Goal: Complete application form

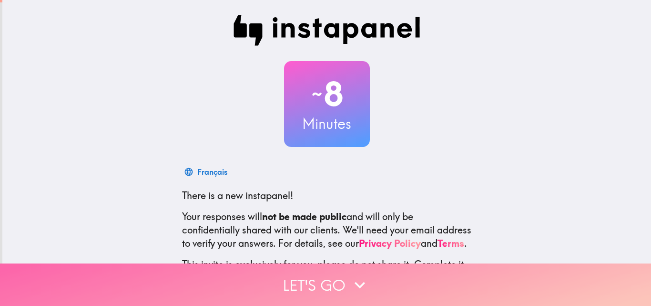
click at [337, 281] on button "Let's go" at bounding box center [325, 284] width 651 height 42
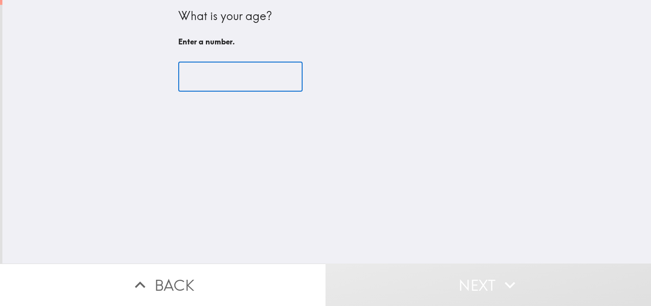
click at [264, 81] on input "number" at bounding box center [240, 77] width 124 height 30
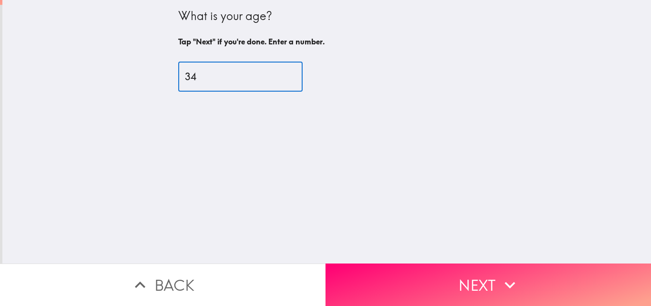
type input "34"
click at [473, 267] on button "Next" at bounding box center [489, 284] width 326 height 42
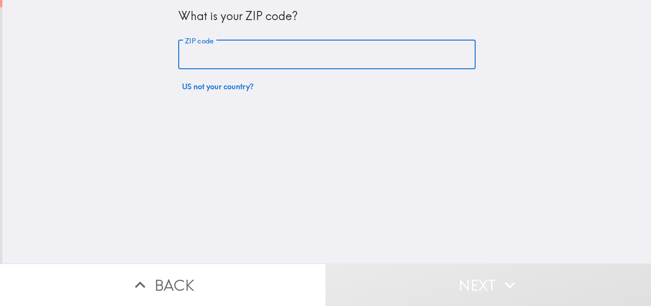
click at [235, 55] on input "ZIP code" at bounding box center [326, 55] width 297 height 30
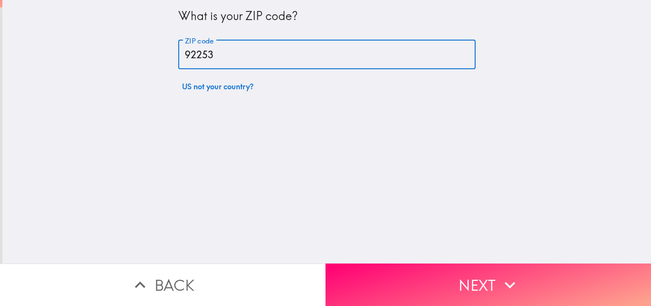
type input "92253"
click at [402, 264] on button "Next" at bounding box center [489, 284] width 326 height 42
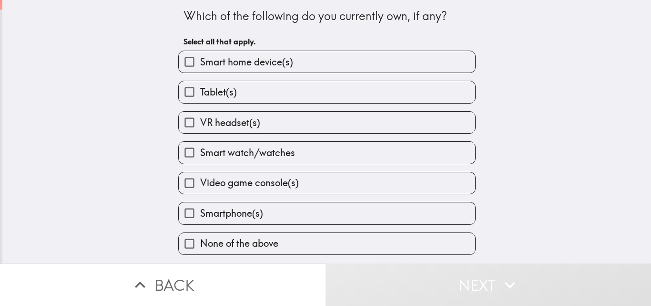
drag, startPoint x: 259, startPoint y: 63, endPoint x: 251, endPoint y: 95, distance: 32.8
click at [259, 64] on span "Smart home device(s)" at bounding box center [246, 61] width 93 height 13
click at [200, 64] on input "Smart home device(s)" at bounding box center [189, 61] width 21 height 21
checkbox input "true"
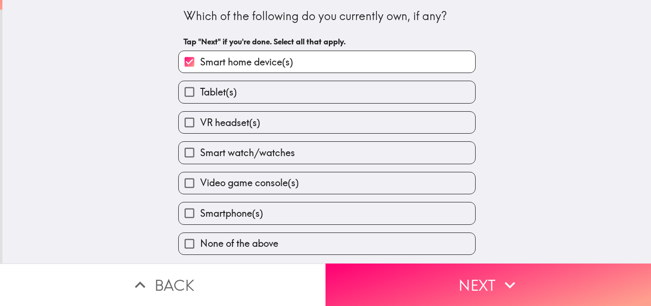
drag, startPoint x: 252, startPoint y: 95, endPoint x: 252, endPoint y: 103, distance: 8.1
click at [252, 100] on label "Tablet(s)" at bounding box center [327, 91] width 296 height 21
click at [200, 100] on input "Tablet(s)" at bounding box center [189, 91] width 21 height 21
checkbox input "true"
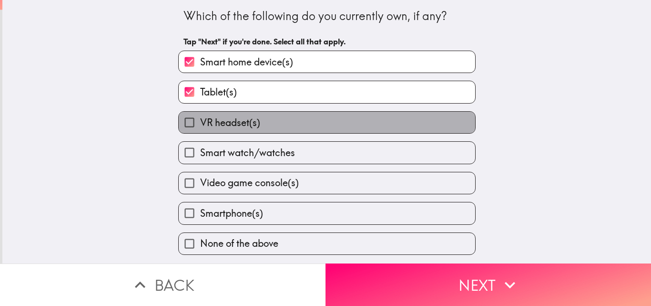
drag, startPoint x: 249, startPoint y: 132, endPoint x: 251, endPoint y: 148, distance: 16.7
click at [250, 134] on div "Smart home device(s) Tablet(s) VR headset(s) Smart watch/watches Video game con…" at bounding box center [323, 149] width 305 height 212
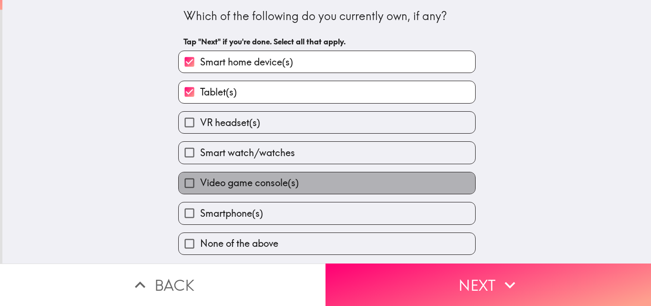
drag, startPoint x: 251, startPoint y: 172, endPoint x: 252, endPoint y: 193, distance: 21.5
click at [252, 173] on label "Video game console(s)" at bounding box center [327, 182] width 296 height 21
click at [200, 173] on input "Video game console(s)" at bounding box center [189, 182] width 21 height 21
checkbox input "true"
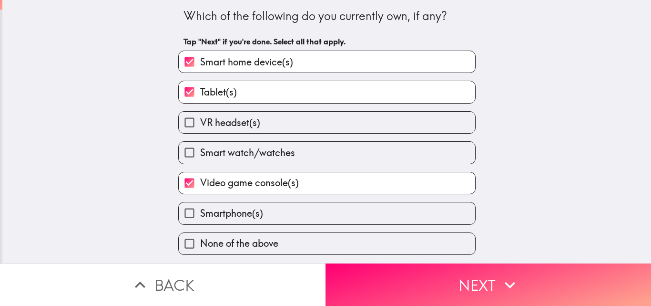
click at [251, 200] on div "Smartphone(s)" at bounding box center [323, 209] width 305 height 30
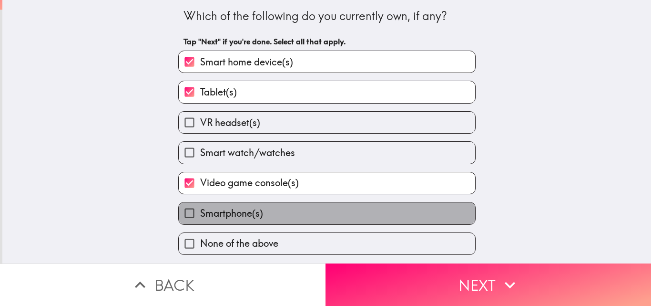
drag, startPoint x: 249, startPoint y: 215, endPoint x: 250, endPoint y: 210, distance: 5.9
click at [248, 216] on span "Smartphone(s)" at bounding box center [231, 212] width 63 height 13
click at [200, 216] on input "Smartphone(s)" at bounding box center [189, 212] width 21 height 21
checkbox input "true"
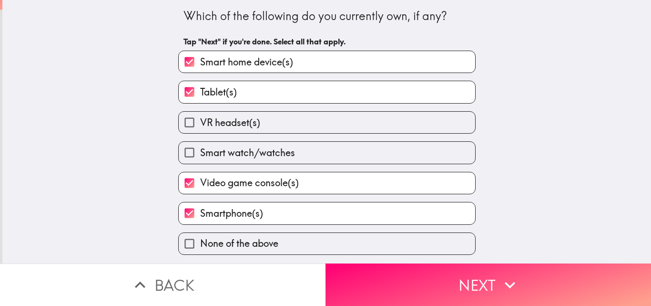
click at [251, 144] on label "Smart watch/watches" at bounding box center [327, 152] width 296 height 21
click at [200, 144] on input "Smart watch/watches" at bounding box center [189, 152] width 21 height 21
checkbox input "true"
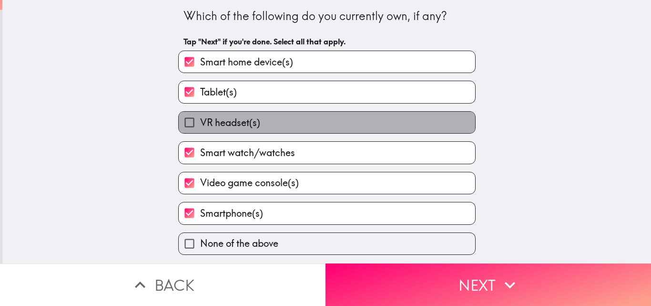
drag, startPoint x: 251, startPoint y: 131, endPoint x: 252, endPoint y: 142, distance: 11.0
click at [252, 133] on label "VR headset(s)" at bounding box center [327, 122] width 296 height 21
click at [200, 133] on input "VR headset(s)" at bounding box center [189, 122] width 21 height 21
checkbox input "true"
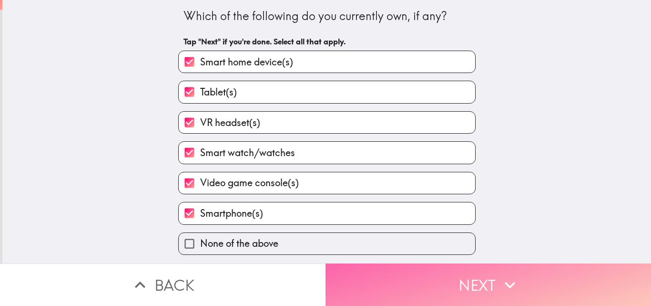
click at [401, 282] on button "Next" at bounding box center [489, 284] width 326 height 42
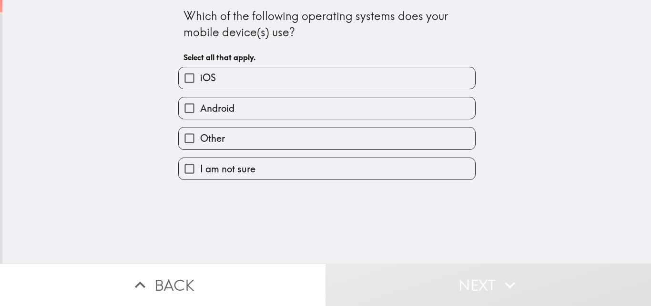
click at [218, 105] on span "Android" at bounding box center [217, 108] width 34 height 13
click at [200, 105] on input "Android" at bounding box center [189, 107] width 21 height 21
checkbox input "true"
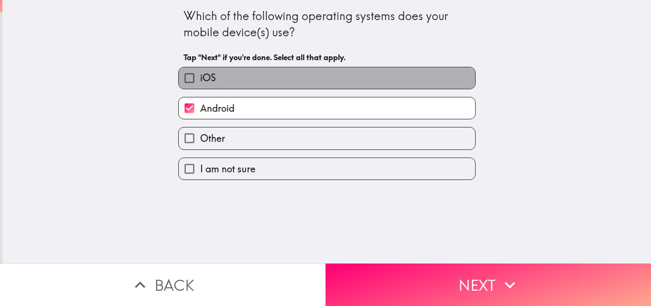
click at [242, 79] on label "iOS" at bounding box center [327, 77] width 296 height 21
click at [200, 79] on input "iOS" at bounding box center [189, 77] width 21 height 21
checkbox input "true"
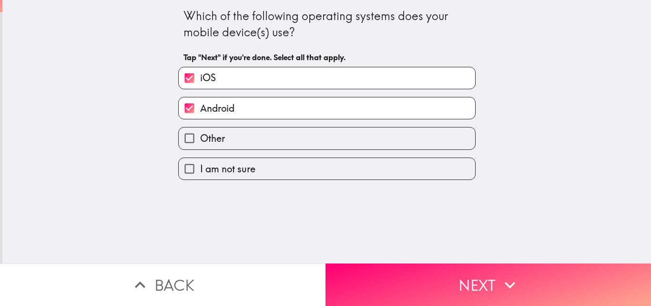
click at [367, 266] on button "Next" at bounding box center [489, 284] width 326 height 42
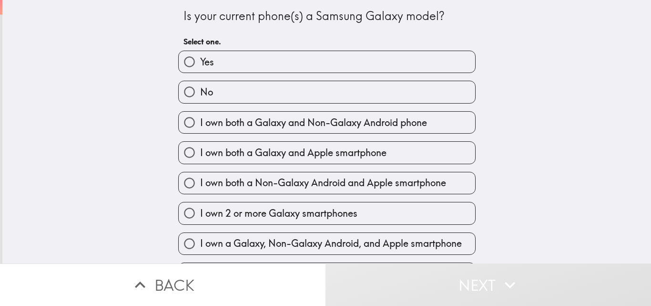
click at [240, 60] on label "Yes" at bounding box center [327, 61] width 296 height 21
click at [200, 60] on input "Yes" at bounding box center [189, 61] width 21 height 21
radio input "true"
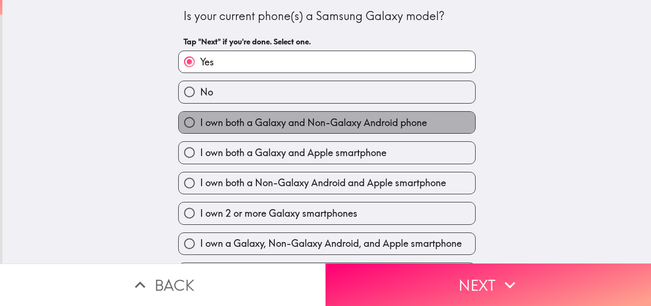
drag, startPoint x: 351, startPoint y: 115, endPoint x: 364, endPoint y: 141, distance: 29.0
click at [351, 117] on label "I own both a Galaxy and Non-Galaxy Android phone" at bounding box center [327, 122] width 296 height 21
click at [200, 117] on input "I own both a Galaxy and Non-Galaxy Android phone" at bounding box center [189, 122] width 21 height 21
radio input "true"
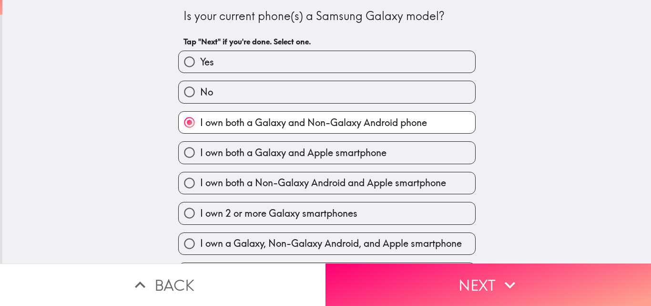
click at [369, 263] on button "Next" at bounding box center [489, 284] width 326 height 42
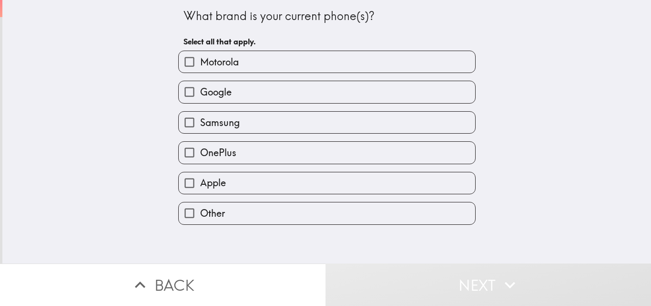
click at [233, 126] on label "Samsung" at bounding box center [327, 122] width 296 height 21
click at [200, 126] on input "Samsung" at bounding box center [189, 122] width 21 height 21
checkbox input "true"
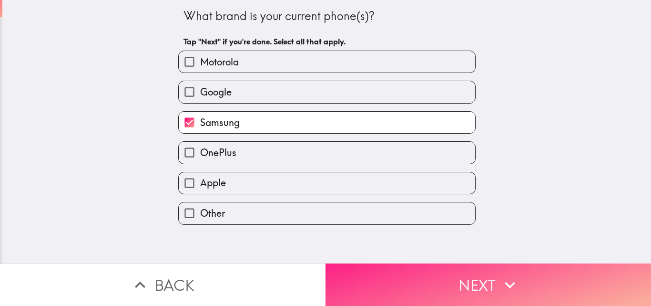
click at [394, 281] on button "Next" at bounding box center [489, 284] width 326 height 42
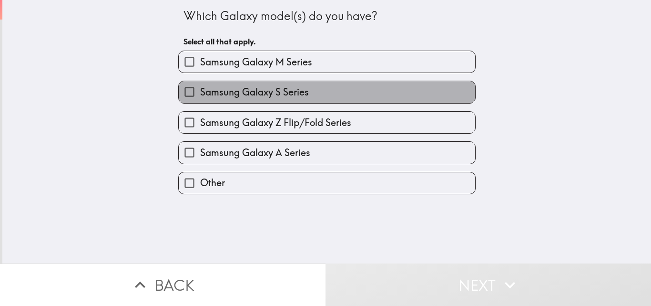
click at [242, 91] on span "Samsung Galaxy S Series" at bounding box center [254, 91] width 109 height 13
click at [200, 91] on input "Samsung Galaxy S Series" at bounding box center [189, 91] width 21 height 21
checkbox input "true"
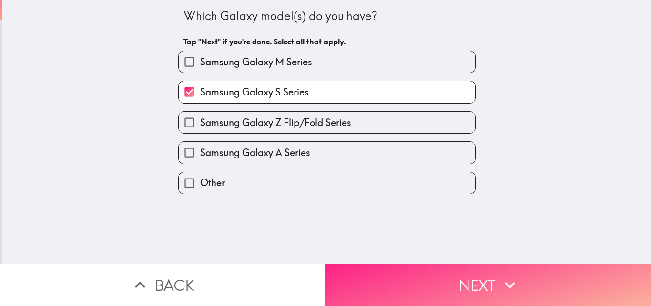
click at [403, 263] on button "Next" at bounding box center [489, 284] width 326 height 42
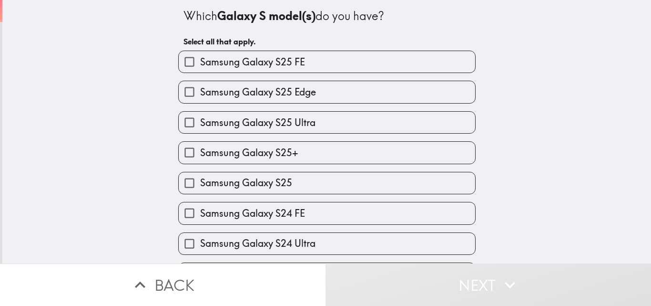
click at [286, 83] on label "Samsung Galaxy S25 Edge" at bounding box center [327, 91] width 296 height 21
click at [200, 83] on input "Samsung Galaxy S25 Edge" at bounding box center [189, 91] width 21 height 21
checkbox input "true"
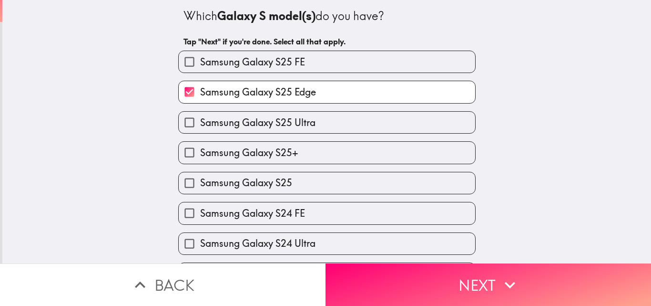
click at [261, 127] on span "Samsung Galaxy S25 Ultra" at bounding box center [257, 122] width 115 height 13
click at [200, 127] on input "Samsung Galaxy S25 Ultra" at bounding box center [189, 122] width 21 height 21
checkbox input "true"
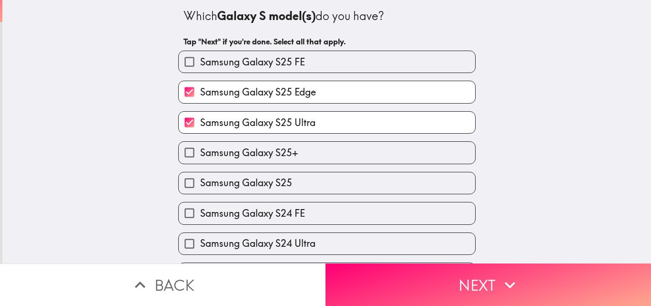
drag, startPoint x: 362, startPoint y: 267, endPoint x: 299, endPoint y: 88, distance: 190.1
click at [299, 87] on div "Which Galaxy S model(s) do you have? Tap "Next" if you're done. Select all that…" at bounding box center [325, 153] width 651 height 306
drag, startPoint x: 299, startPoint y: 88, endPoint x: 316, endPoint y: 109, distance: 27.2
click at [299, 88] on span "Samsung Galaxy S25 Edge" at bounding box center [258, 91] width 116 height 13
click at [200, 88] on input "Samsung Galaxy S25 Edge" at bounding box center [189, 91] width 21 height 21
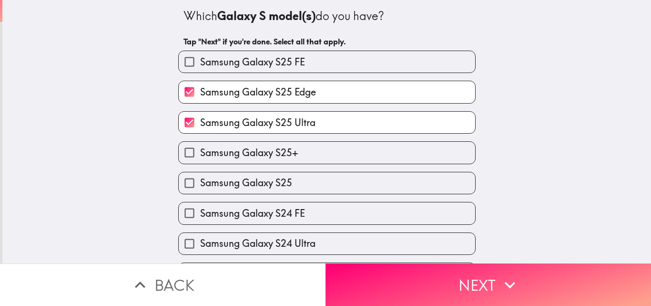
checkbox input "false"
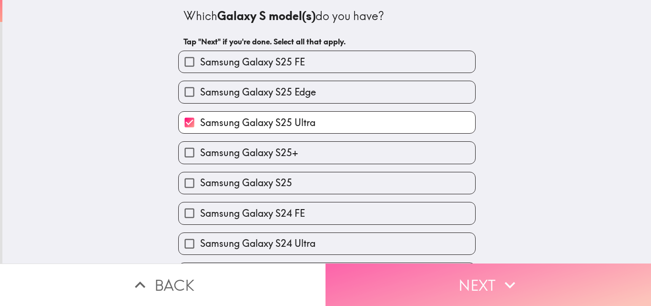
click at [410, 270] on button "Next" at bounding box center [489, 284] width 326 height 42
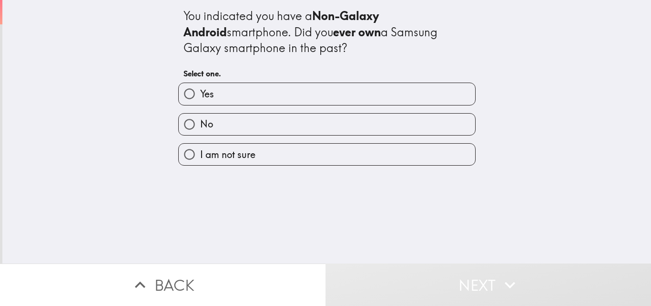
click at [265, 96] on label "Yes" at bounding box center [327, 93] width 296 height 21
click at [200, 96] on input "Yes" at bounding box center [189, 93] width 21 height 21
radio input "true"
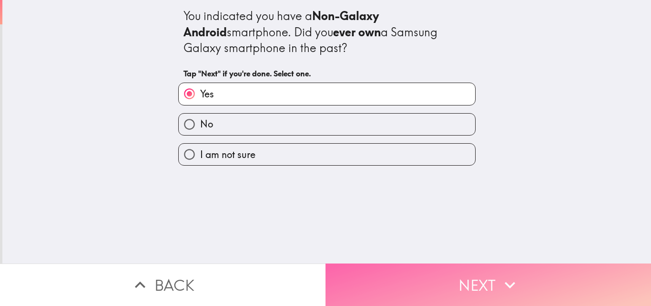
click at [380, 263] on button "Next" at bounding box center [489, 284] width 326 height 42
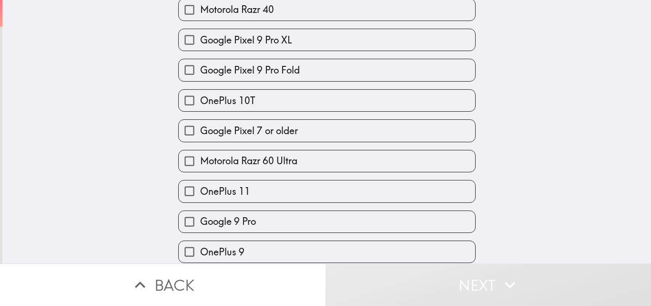
scroll to position [645, 0]
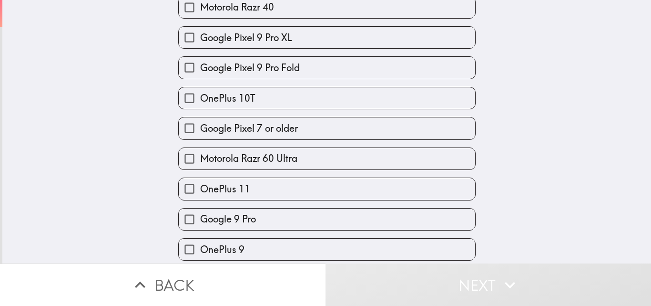
click at [224, 53] on div "Google Pixel 9 Pro Fold" at bounding box center [323, 64] width 305 height 30
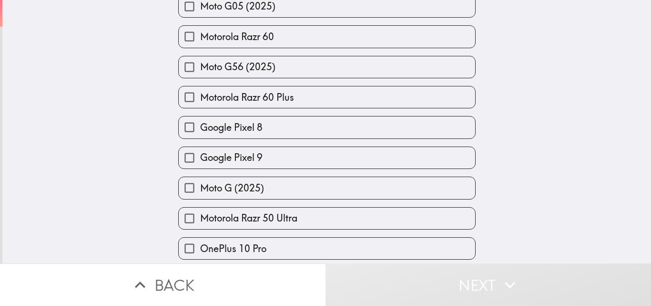
scroll to position [1072, 0]
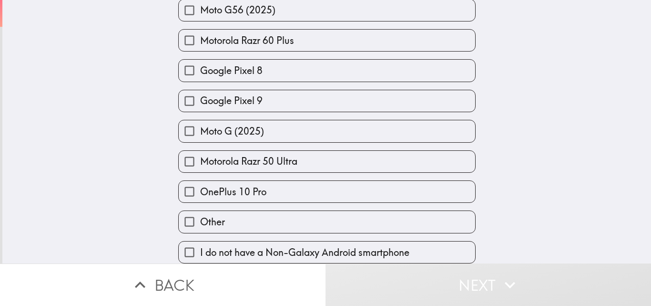
click at [270, 90] on div "Google Pixel 9" at bounding box center [326, 101] width 297 height 22
click at [258, 96] on label "Google Pixel 9" at bounding box center [327, 100] width 296 height 21
click at [200, 96] on input "Google Pixel 9" at bounding box center [189, 100] width 21 height 21
checkbox input "true"
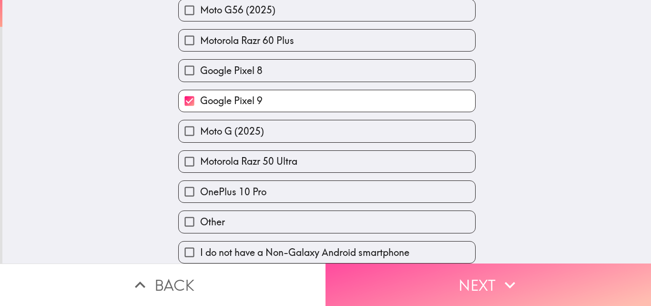
drag, startPoint x: 351, startPoint y: 278, endPoint x: 357, endPoint y: 274, distance: 6.9
click at [355, 277] on button "Next" at bounding box center [489, 284] width 326 height 42
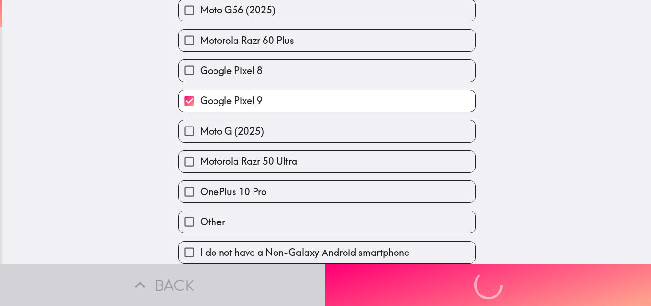
scroll to position [0, 0]
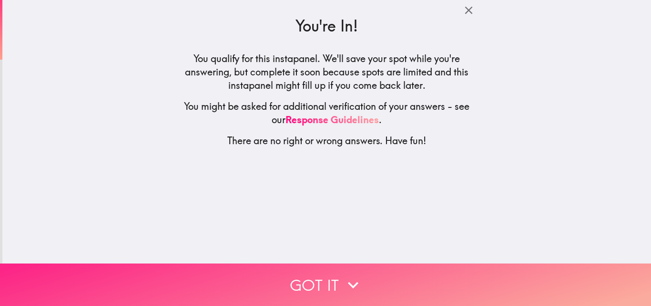
click at [337, 286] on button "Got it" at bounding box center [325, 284] width 651 height 42
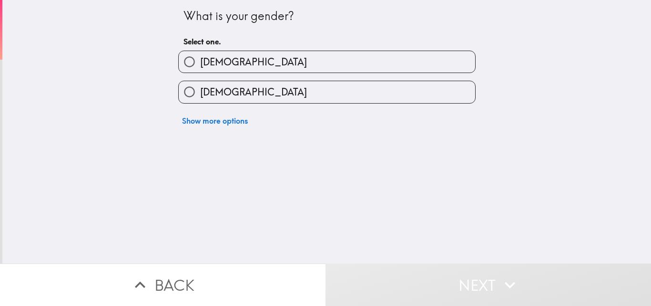
click at [300, 272] on button "Back" at bounding box center [163, 284] width 326 height 42
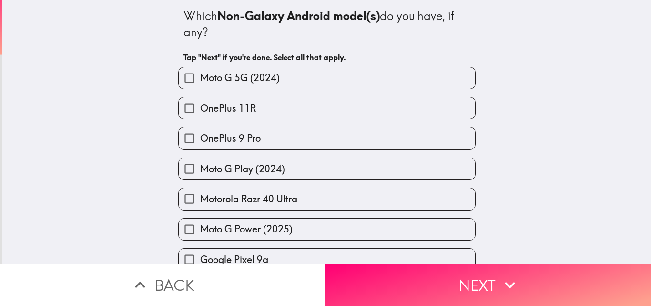
click at [241, 91] on div "OnePlus 11R" at bounding box center [323, 104] width 305 height 30
click at [186, 95] on div "OnePlus 11R" at bounding box center [323, 104] width 305 height 30
click at [184, 99] on input "OnePlus 11R" at bounding box center [189, 107] width 21 height 21
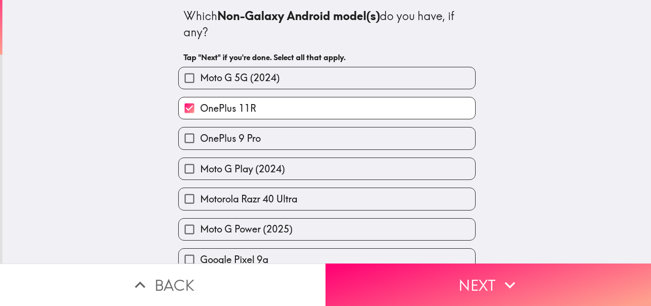
click at [335, 110] on label "OnePlus 11R" at bounding box center [327, 107] width 296 height 21
click at [200, 110] on input "OnePlus 11R" at bounding box center [189, 107] width 21 height 21
checkbox input "false"
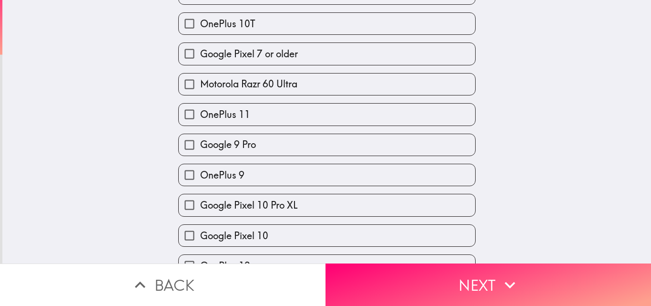
scroll to position [934, 0]
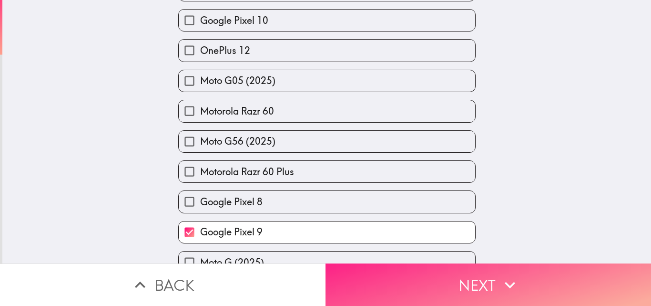
click at [445, 276] on button "Next" at bounding box center [489, 284] width 326 height 42
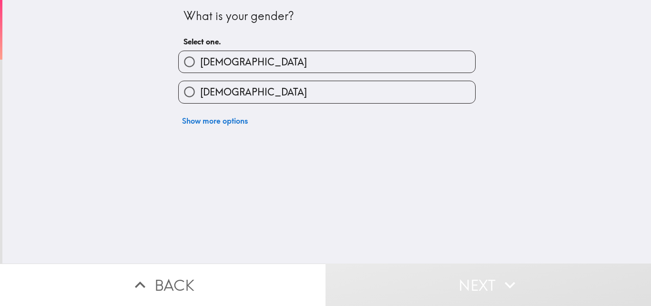
click at [181, 96] on input "[DEMOGRAPHIC_DATA]" at bounding box center [189, 91] width 21 height 21
radio input "true"
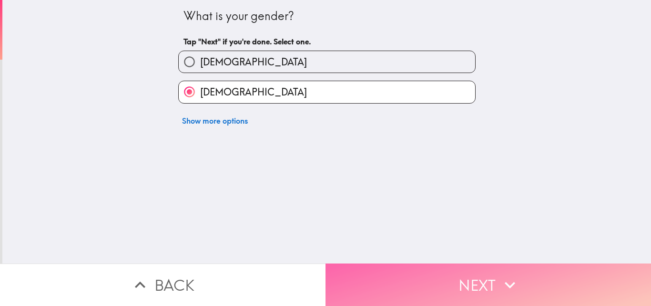
click at [445, 275] on button "Next" at bounding box center [489, 284] width 326 height 42
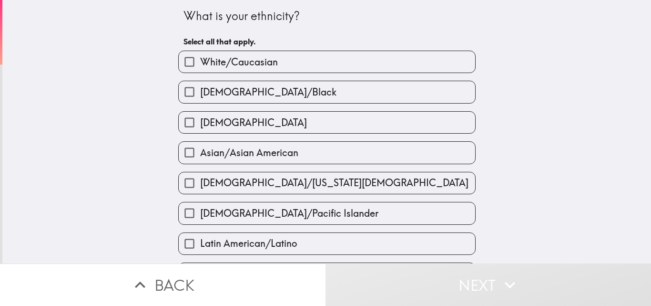
drag, startPoint x: 218, startPoint y: 97, endPoint x: 284, endPoint y: 134, distance: 75.8
click at [219, 99] on label "[DEMOGRAPHIC_DATA]/Black" at bounding box center [327, 91] width 296 height 21
click at [200, 99] on input "[DEMOGRAPHIC_DATA]/Black" at bounding box center [189, 91] width 21 height 21
checkbox input "true"
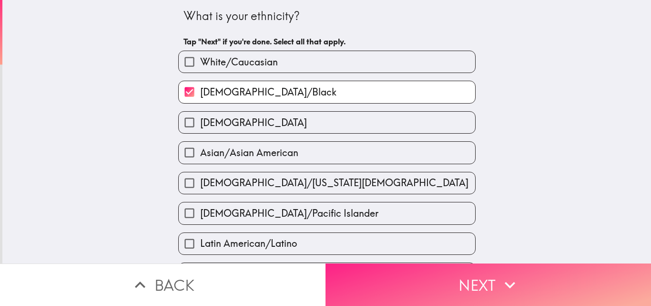
click at [528, 279] on button "Next" at bounding box center [489, 284] width 326 height 42
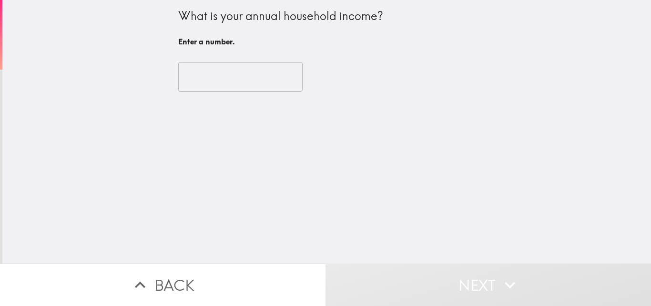
click at [231, 79] on input "number" at bounding box center [240, 77] width 124 height 30
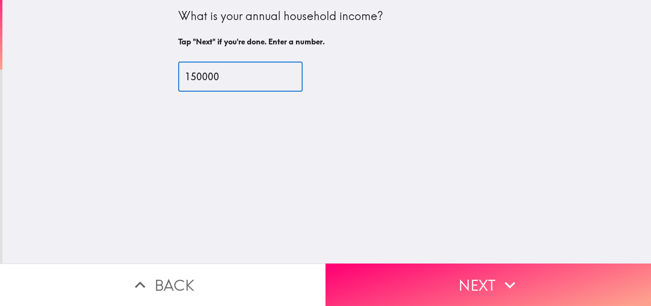
type input "150000"
click at [377, 253] on div "What is your annual household income? Tap "Next" if you're done. Enter a number…" at bounding box center [326, 131] width 649 height 263
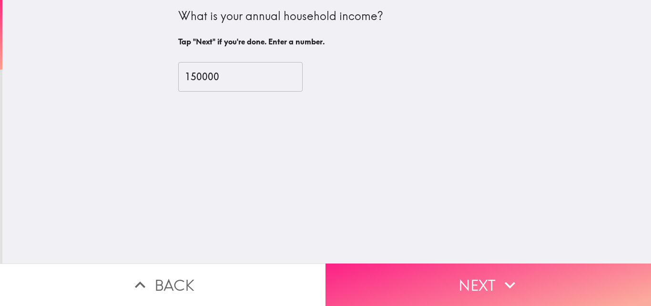
click at [377, 263] on button "Next" at bounding box center [489, 284] width 326 height 42
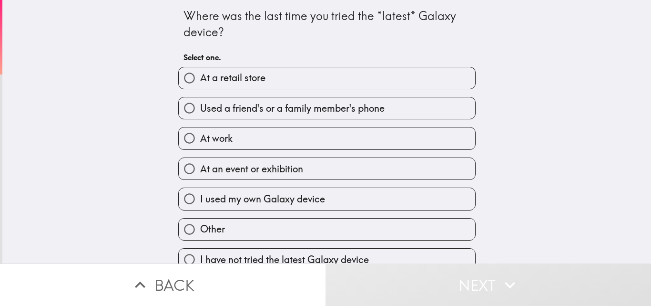
click at [355, 82] on label "At a retail store" at bounding box center [327, 77] width 296 height 21
click at [200, 82] on input "At a retail store" at bounding box center [189, 77] width 21 height 21
radio input "true"
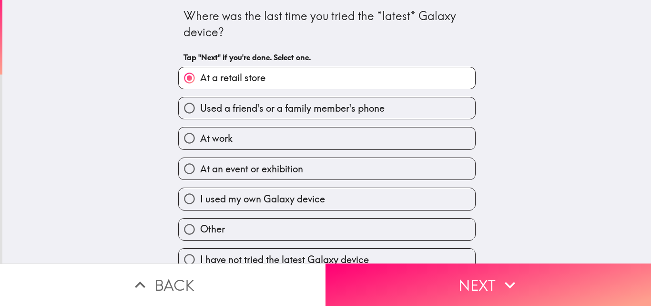
scroll to position [15, 0]
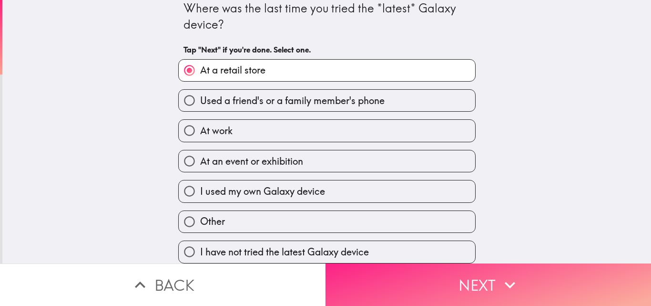
click at [543, 286] on button "Next" at bounding box center [489, 284] width 326 height 42
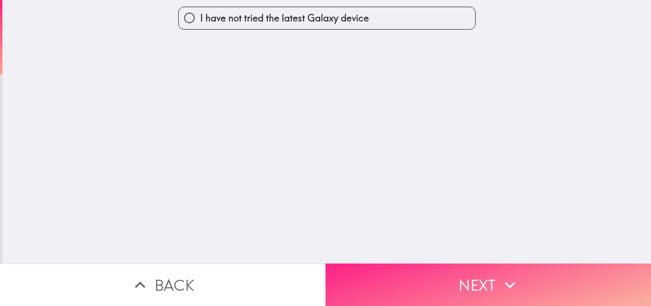
scroll to position [0, 0]
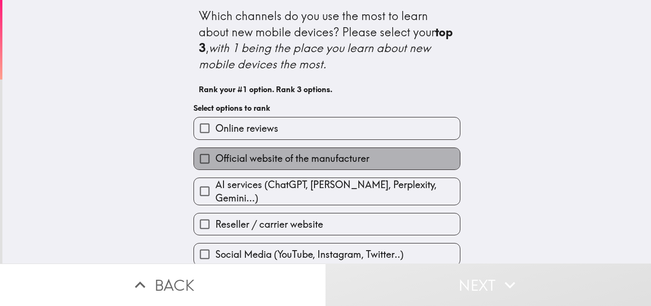
click at [340, 159] on span "Official website of the manufacturer" at bounding box center [292, 158] width 154 height 13
click at [215, 159] on input "Official website of the manufacturer" at bounding box center [204, 158] width 21 height 21
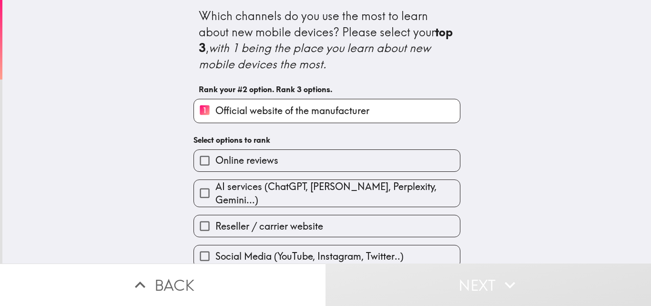
click at [287, 163] on label "Online reviews" at bounding box center [327, 160] width 266 height 21
click at [215, 163] on input "Online reviews" at bounding box center [204, 160] width 21 height 21
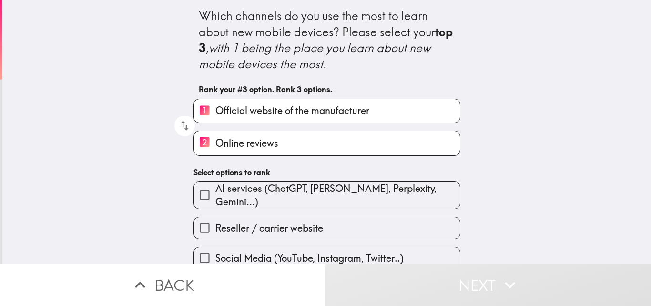
drag, startPoint x: 640, startPoint y: 157, endPoint x: 638, endPoint y: 217, distance: 60.1
click at [638, 217] on div "Which channels do you use the most to learn about new mobile devices? Please se…" at bounding box center [326, 131] width 649 height 263
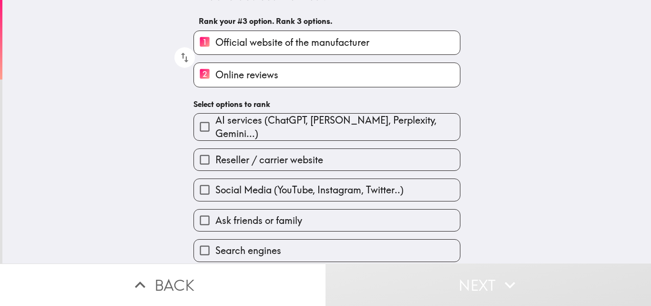
scroll to position [99, 0]
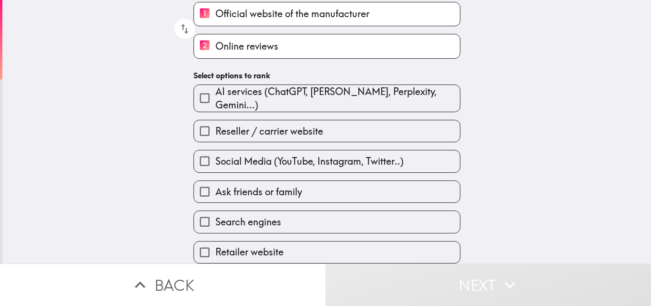
click at [403, 241] on label "Retailer website" at bounding box center [327, 251] width 266 height 21
click at [215, 241] on input "Retailer website" at bounding box center [204, 251] width 21 height 21
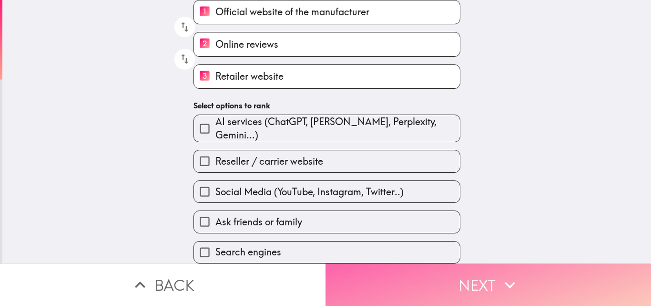
click at [436, 281] on button "Next" at bounding box center [489, 284] width 326 height 42
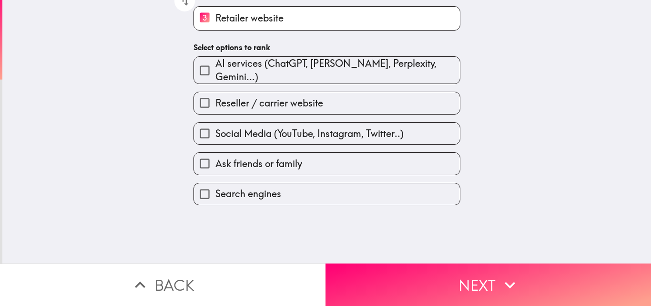
scroll to position [0, 0]
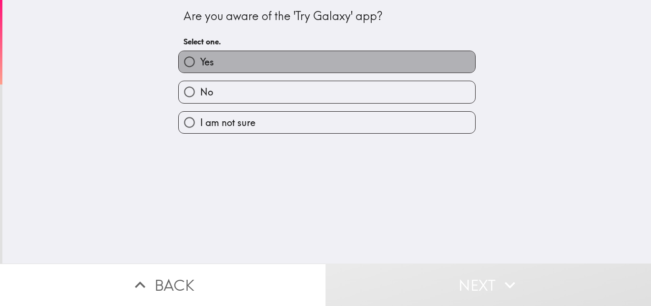
click at [238, 55] on label "Yes" at bounding box center [327, 61] width 296 height 21
click at [200, 55] on input "Yes" at bounding box center [189, 61] width 21 height 21
radio input "true"
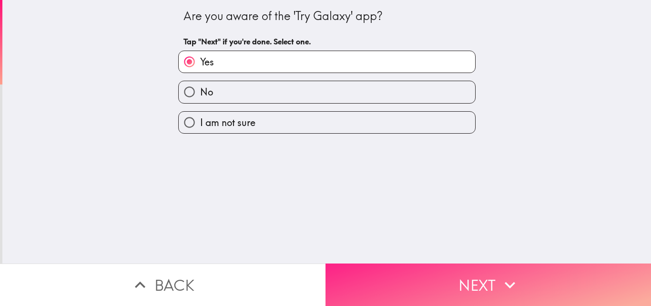
drag, startPoint x: 410, startPoint y: 267, endPoint x: 407, endPoint y: 262, distance: 6.2
click at [410, 267] on button "Next" at bounding box center [489, 284] width 326 height 42
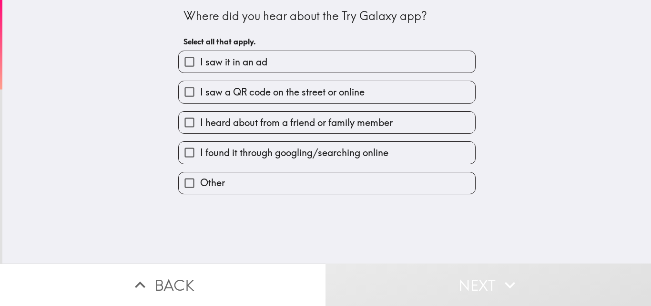
drag, startPoint x: 212, startPoint y: 61, endPoint x: 231, endPoint y: 81, distance: 27.3
click at [214, 63] on span "I saw it in an ad" at bounding box center [233, 61] width 67 height 13
click at [200, 63] on input "I saw it in an ad" at bounding box center [189, 61] width 21 height 21
checkbox input "true"
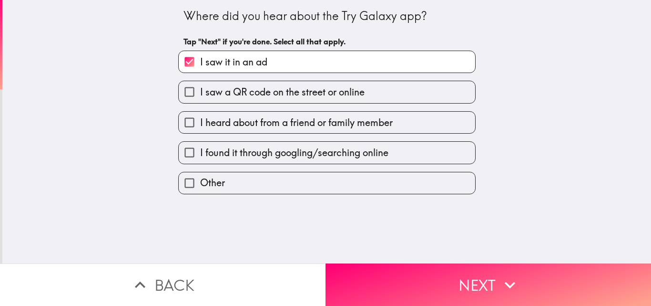
click at [371, 250] on div "Where did you hear about the Try Galaxy app? Tap "Next" if you're done. Select …" at bounding box center [326, 131] width 649 height 263
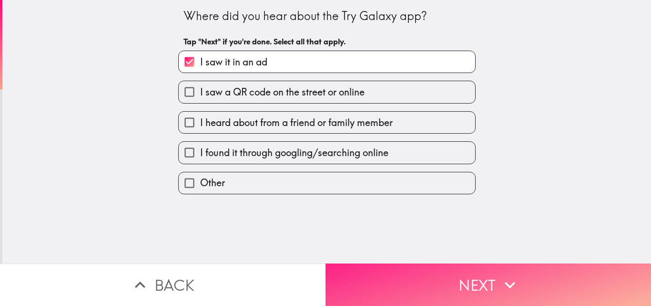
click at [370, 263] on button "Next" at bounding box center [489, 284] width 326 height 42
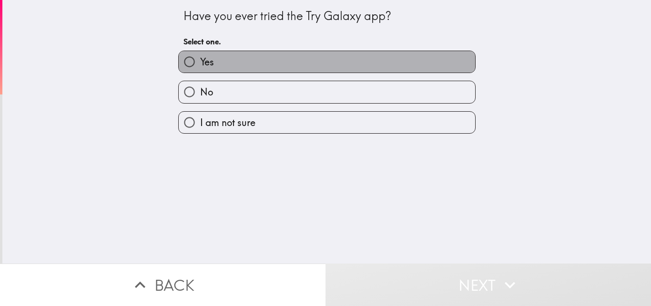
drag, startPoint x: 252, startPoint y: 60, endPoint x: 255, endPoint y: 81, distance: 21.2
click at [252, 61] on label "Yes" at bounding box center [327, 61] width 296 height 21
click at [200, 61] on input "Yes" at bounding box center [189, 61] width 21 height 21
radio input "true"
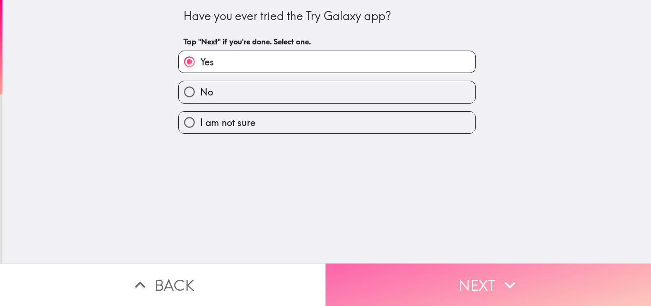
click at [349, 266] on button "Next" at bounding box center [489, 284] width 326 height 42
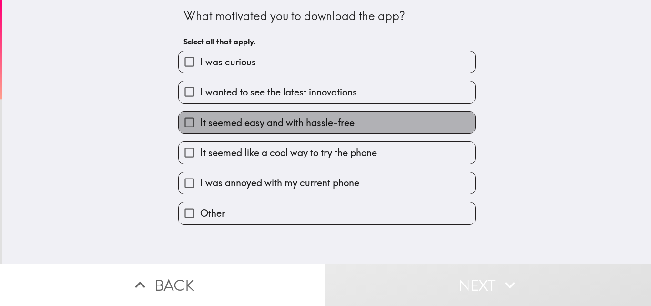
click at [253, 122] on span "It seemed easy and with hassle-free" at bounding box center [277, 122] width 154 height 13
click at [200, 122] on input "It seemed easy and with hassle-free" at bounding box center [189, 122] width 21 height 21
checkbox input "true"
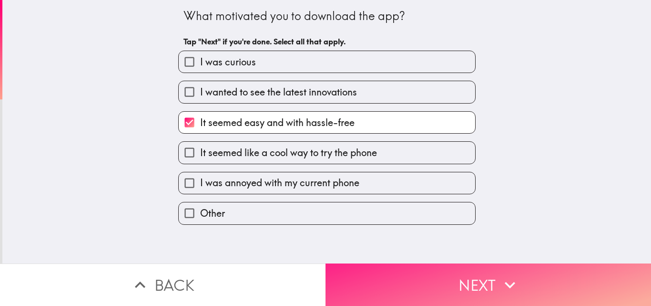
click at [334, 276] on button "Next" at bounding box center [489, 284] width 326 height 42
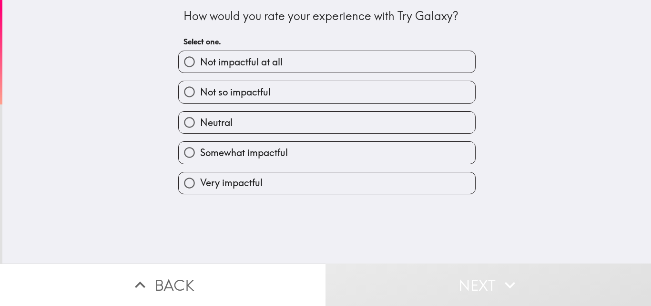
click at [259, 164] on div "Very impactful" at bounding box center [323, 179] width 305 height 30
click at [273, 183] on label "Very impactful" at bounding box center [327, 182] width 296 height 21
click at [200, 183] on input "Very impactful" at bounding box center [189, 182] width 21 height 21
radio input "true"
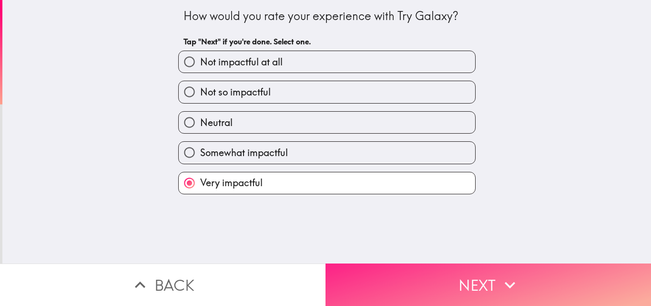
click at [388, 276] on button "Next" at bounding box center [489, 284] width 326 height 42
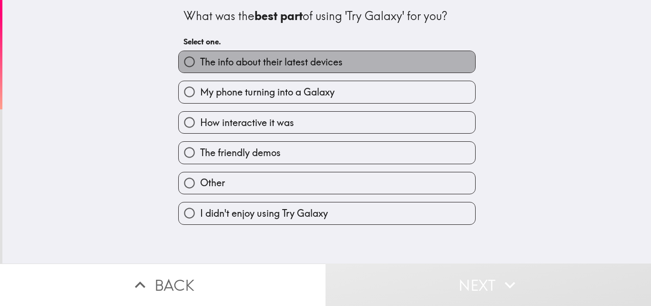
drag, startPoint x: 236, startPoint y: 58, endPoint x: 243, endPoint y: 71, distance: 14.5
click at [239, 62] on span "The info about their latest devices" at bounding box center [271, 61] width 143 height 13
click at [200, 62] on input "The info about their latest devices" at bounding box center [189, 61] width 21 height 21
radio input "true"
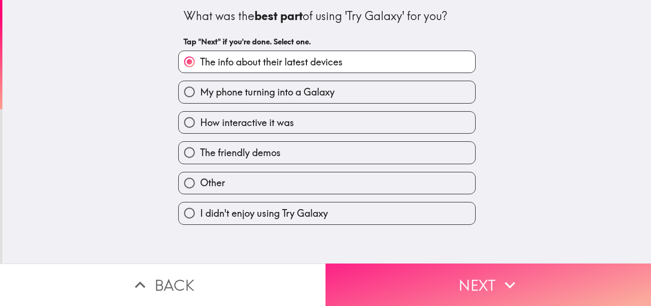
click at [336, 263] on button "Next" at bounding box center [489, 284] width 326 height 42
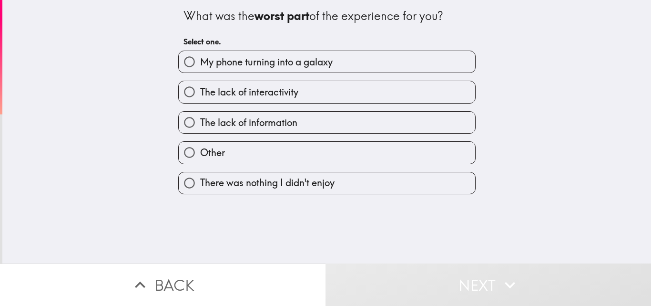
click at [273, 169] on div "There was nothing I didn't enjoy" at bounding box center [323, 179] width 305 height 30
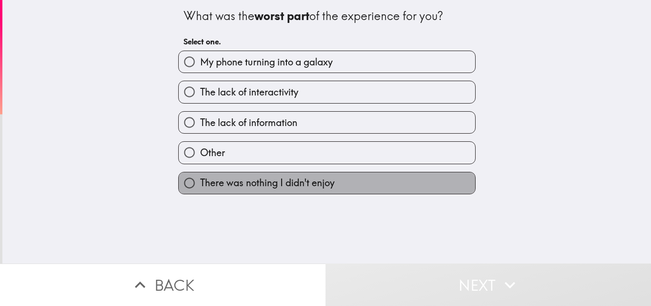
click at [274, 178] on span "There was nothing I didn't enjoy" at bounding box center [267, 182] width 134 height 13
click at [200, 178] on input "There was nothing I didn't enjoy" at bounding box center [189, 182] width 21 height 21
radio input "true"
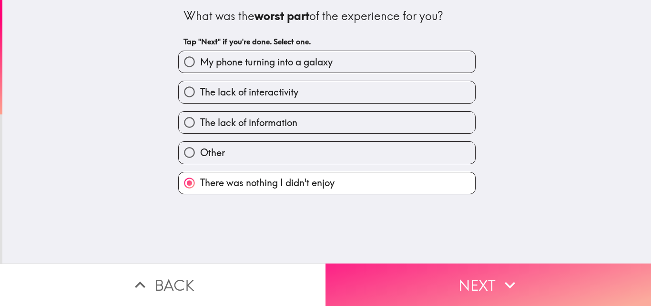
click at [378, 283] on button "Next" at bounding box center [489, 284] width 326 height 42
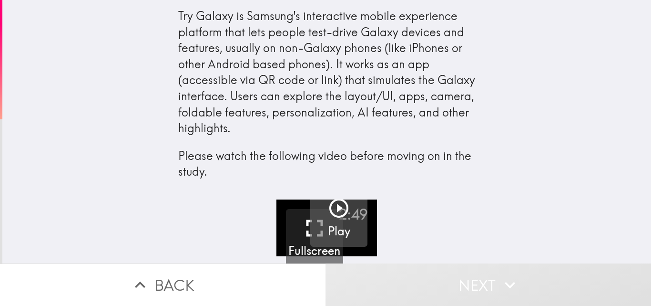
click at [327, 207] on icon "button" at bounding box center [338, 207] width 23 height 23
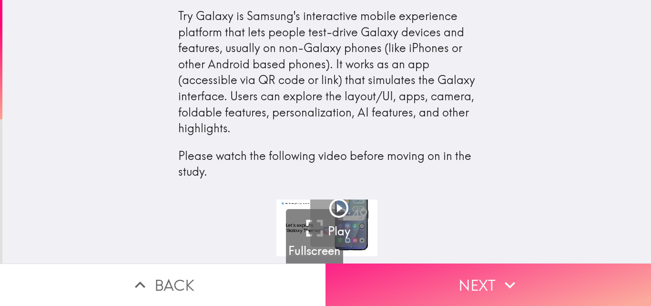
drag, startPoint x: 429, startPoint y: 264, endPoint x: 428, endPoint y: 256, distance: 7.8
click at [429, 264] on button "Next" at bounding box center [489, 284] width 326 height 42
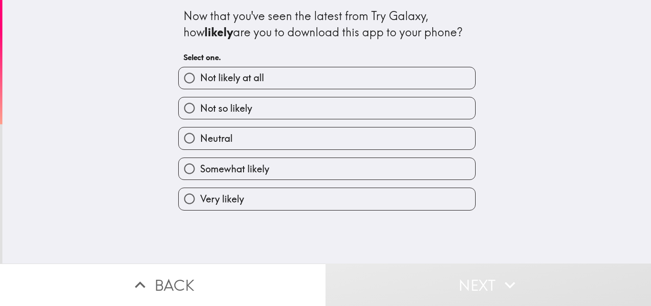
click at [255, 208] on label "Very likely" at bounding box center [327, 198] width 296 height 21
click at [200, 208] on input "Very likely" at bounding box center [189, 198] width 21 height 21
radio input "true"
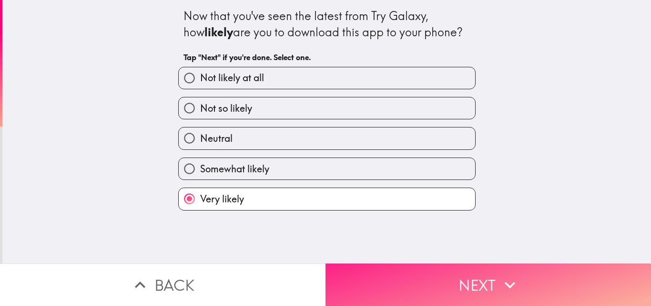
drag, startPoint x: 375, startPoint y: 286, endPoint x: 372, endPoint y: 271, distance: 15.0
click at [374, 286] on button "Next" at bounding box center [489, 284] width 326 height 42
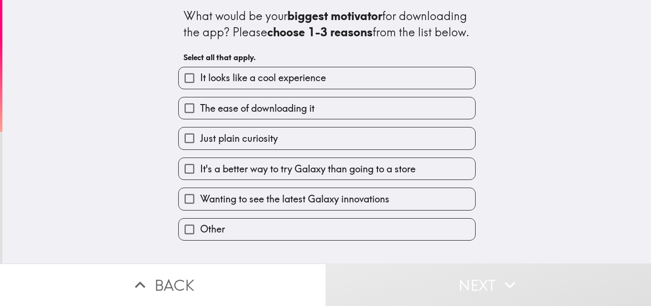
drag, startPoint x: 315, startPoint y: 96, endPoint x: 300, endPoint y: 132, distance: 38.2
click at [312, 89] on label "It looks like a cool experience" at bounding box center [327, 77] width 296 height 21
click at [200, 89] on input "It looks like a cool experience" at bounding box center [189, 77] width 21 height 21
checkbox input "true"
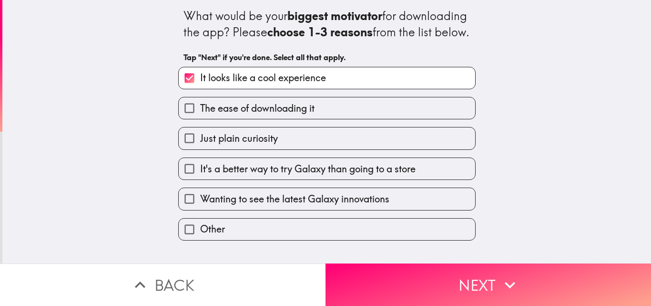
click at [309, 115] on span "The ease of downloading it" at bounding box center [257, 108] width 114 height 13
click at [200, 119] on input "The ease of downloading it" at bounding box center [189, 107] width 21 height 21
checkbox input "true"
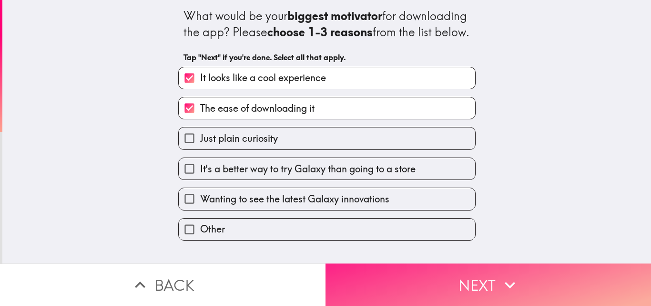
click at [378, 286] on button "Next" at bounding box center [489, 284] width 326 height 42
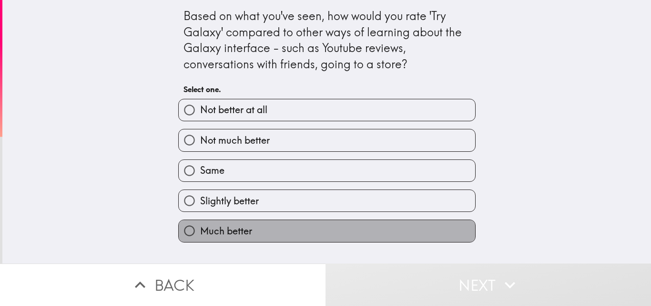
drag, startPoint x: 317, startPoint y: 230, endPoint x: 356, endPoint y: 257, distance: 46.8
click at [325, 236] on label "Much better" at bounding box center [327, 230] width 296 height 21
click at [200, 236] on input "Much better" at bounding box center [189, 230] width 21 height 21
radio input "true"
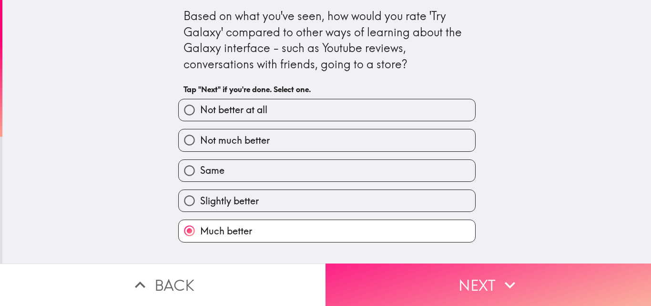
click at [389, 286] on button "Next" at bounding box center [489, 284] width 326 height 42
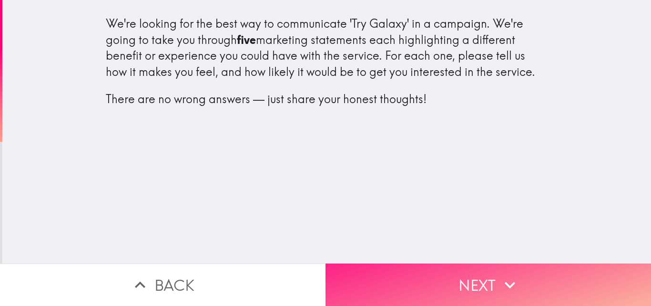
drag, startPoint x: 389, startPoint y: 267, endPoint x: 384, endPoint y: 263, distance: 6.7
click at [388, 267] on button "Next" at bounding box center [489, 284] width 326 height 42
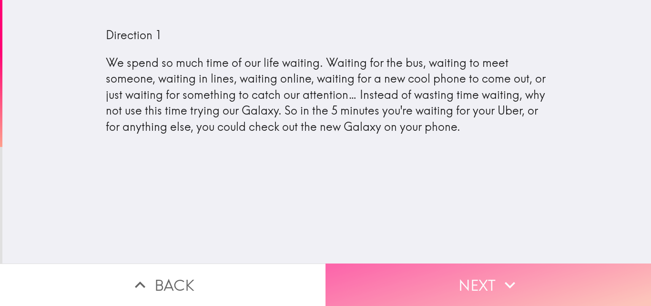
click at [421, 272] on button "Next" at bounding box center [489, 284] width 326 height 42
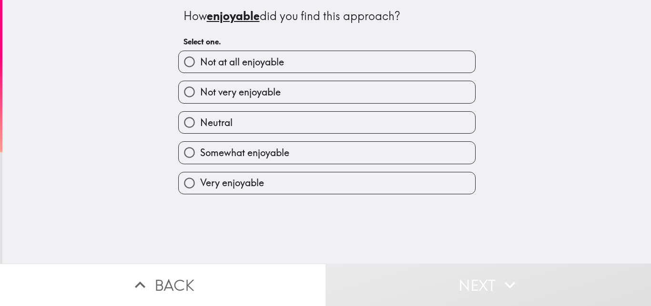
drag, startPoint x: 341, startPoint y: 183, endPoint x: 348, endPoint y: 192, distance: 12.2
click at [340, 183] on label "Very enjoyable" at bounding box center [327, 182] width 296 height 21
click at [200, 183] on input "Very enjoyable" at bounding box center [189, 182] width 21 height 21
radio input "true"
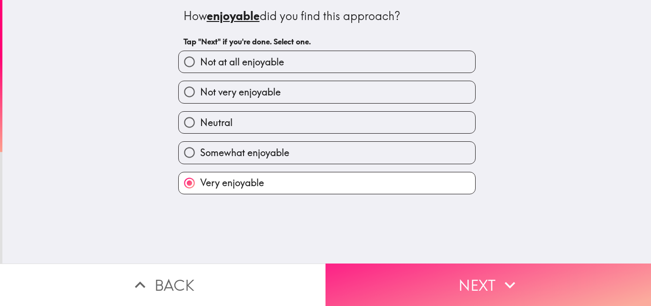
drag, startPoint x: 423, startPoint y: 272, endPoint x: 418, endPoint y: 270, distance: 5.0
click at [422, 272] on button "Next" at bounding box center [489, 284] width 326 height 42
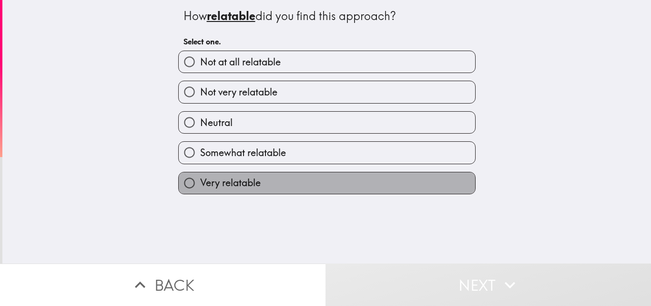
drag, startPoint x: 245, startPoint y: 183, endPoint x: 283, endPoint y: 216, distance: 50.0
click at [245, 184] on span "Very relatable" at bounding box center [230, 182] width 61 height 13
click at [200, 184] on input "Very relatable" at bounding box center [189, 182] width 21 height 21
radio input "true"
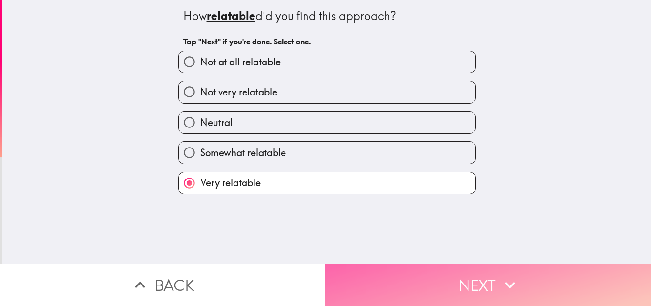
click at [343, 263] on button "Next" at bounding box center [489, 284] width 326 height 42
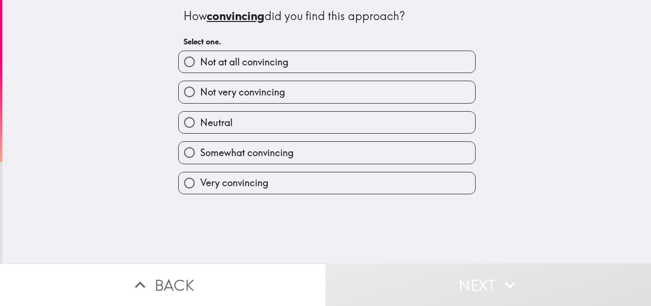
click at [243, 184] on span "Very convincing" at bounding box center [234, 182] width 68 height 13
click at [200, 184] on input "Very convincing" at bounding box center [189, 182] width 21 height 21
radio input "true"
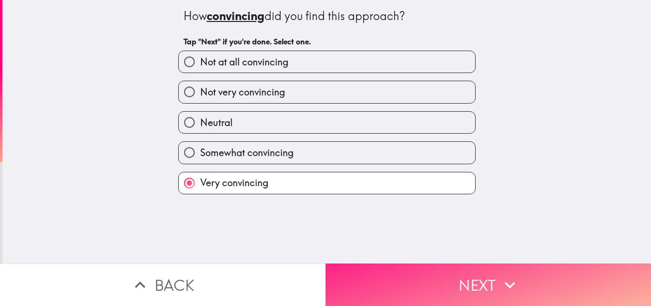
click at [402, 292] on button "Next" at bounding box center [489, 284] width 326 height 42
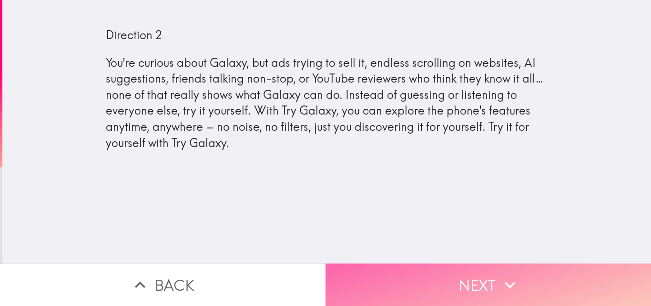
click at [413, 268] on button "Next" at bounding box center [489, 284] width 326 height 42
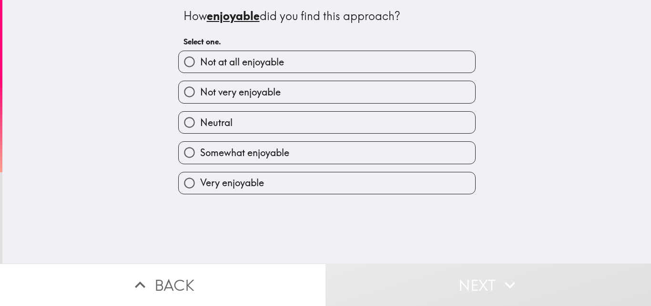
click at [253, 170] on div "Very enjoyable" at bounding box center [323, 179] width 305 height 30
drag, startPoint x: 276, startPoint y: 181, endPoint x: 413, endPoint y: 264, distance: 160.0
click at [281, 188] on label "Very enjoyable" at bounding box center [327, 182] width 296 height 21
click at [200, 188] on input "Very enjoyable" at bounding box center [189, 182] width 21 height 21
radio input "true"
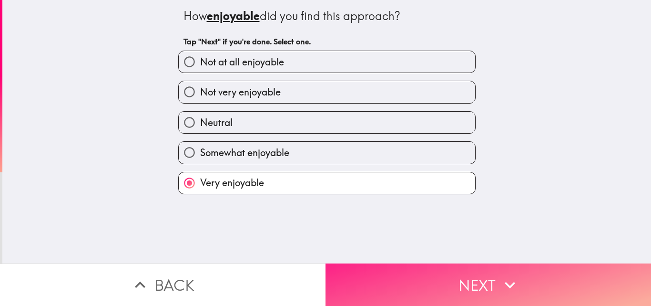
click at [425, 275] on button "Next" at bounding box center [489, 284] width 326 height 42
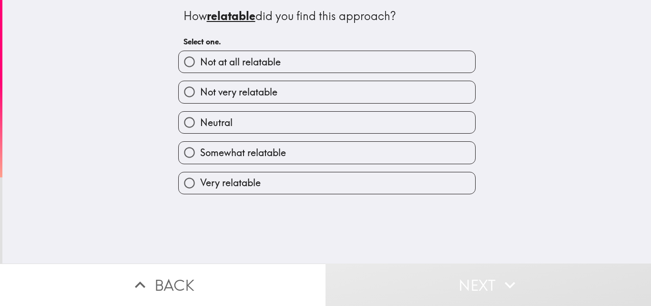
click at [291, 182] on label "Very relatable" at bounding box center [327, 182] width 296 height 21
click at [200, 182] on input "Very relatable" at bounding box center [189, 182] width 21 height 21
radio input "true"
click at [390, 265] on button "Next" at bounding box center [489, 284] width 326 height 42
click at [333, 192] on label "Very convincing" at bounding box center [327, 182] width 296 height 21
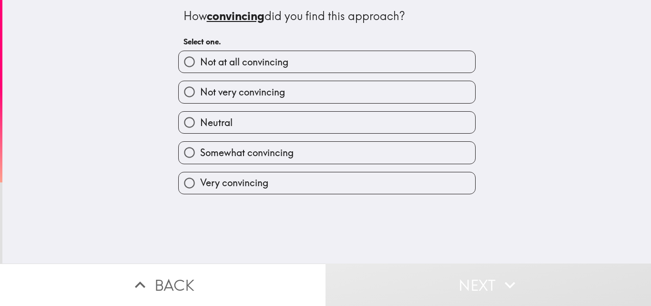
click at [200, 192] on input "Very convincing" at bounding box center [189, 182] width 21 height 21
radio input "true"
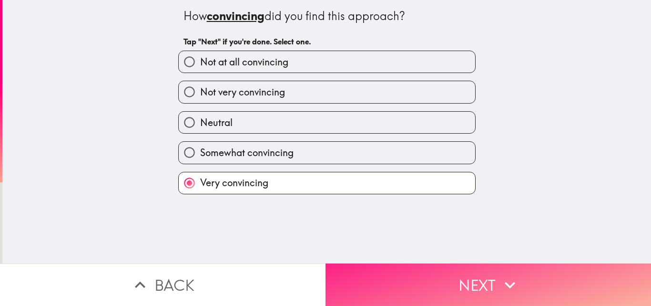
click at [336, 191] on label "Very convincing" at bounding box center [327, 182] width 296 height 21
click at [200, 191] on input "Very convincing" at bounding box center [189, 182] width 21 height 21
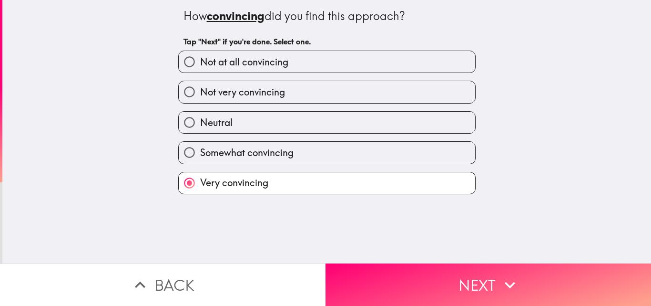
click at [357, 180] on label "Very convincing" at bounding box center [327, 182] width 296 height 21
click at [200, 180] on input "Very convincing" at bounding box center [189, 182] width 21 height 21
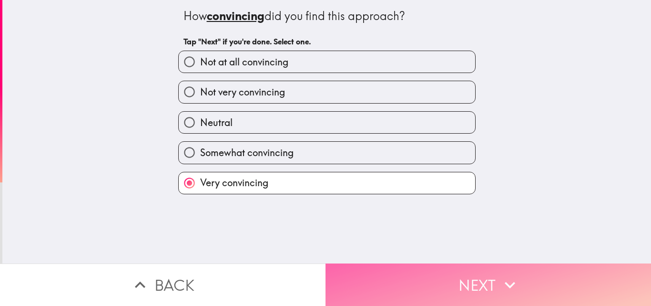
click at [398, 264] on button "Next" at bounding box center [489, 284] width 326 height 42
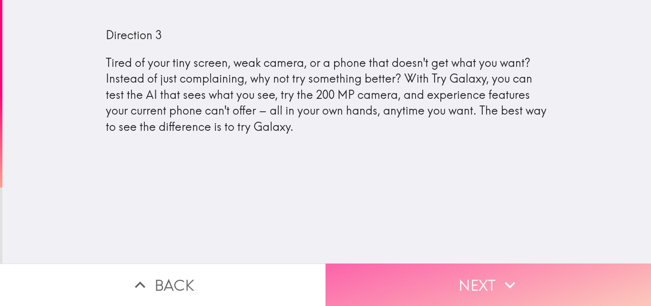
click at [470, 271] on button "Next" at bounding box center [489, 284] width 326 height 42
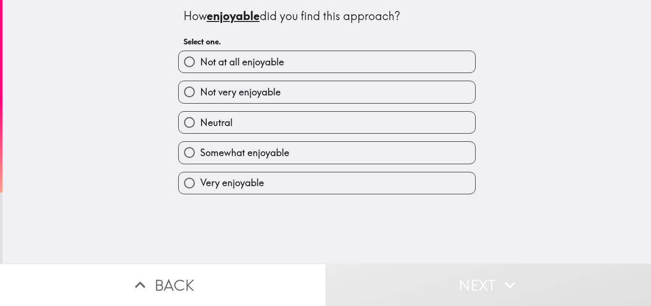
click at [273, 178] on label "Very enjoyable" at bounding box center [327, 182] width 296 height 21
click at [200, 178] on input "Very enjoyable" at bounding box center [189, 182] width 21 height 21
radio input "true"
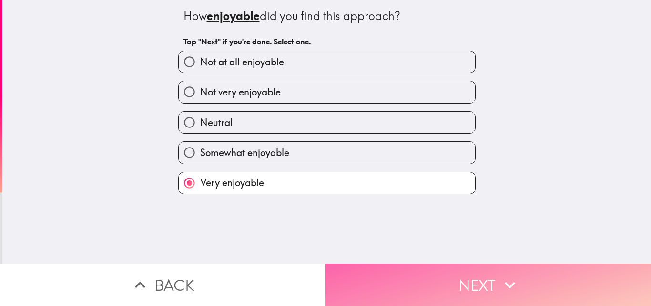
click at [399, 289] on button "Next" at bounding box center [489, 284] width 326 height 42
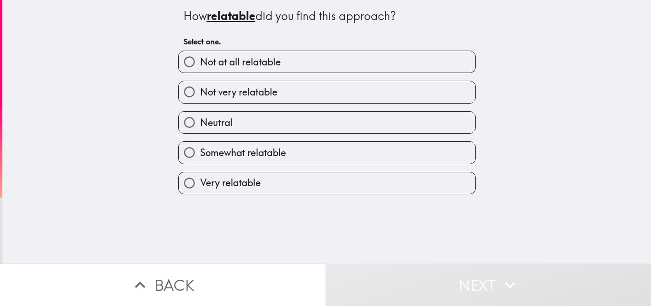
click at [254, 196] on div "How relatable did you find this approach? Select one. Not at all relatable Not …" at bounding box center [326, 131] width 649 height 263
drag, startPoint x: 334, startPoint y: 192, endPoint x: 378, endPoint y: 227, distance: 56.7
click at [334, 192] on label "Very relatable" at bounding box center [327, 182] width 296 height 21
click at [200, 192] on input "Very relatable" at bounding box center [189, 182] width 21 height 21
radio input "true"
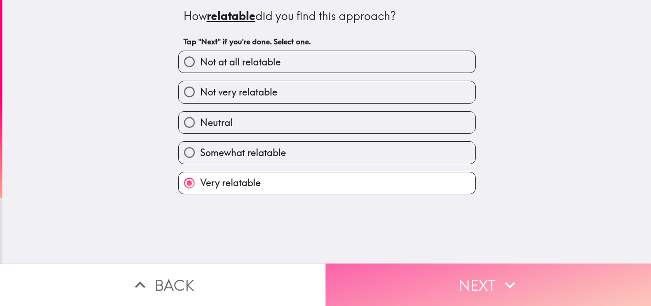
click at [387, 263] on button "Next" at bounding box center [489, 284] width 326 height 42
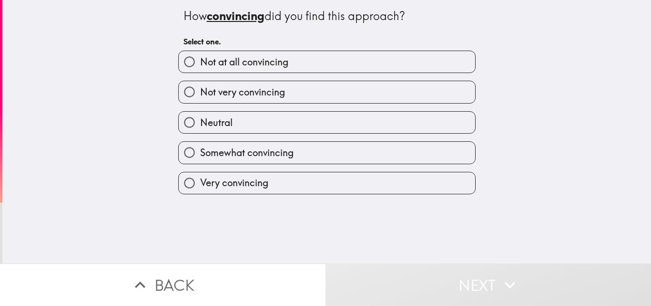
click at [271, 179] on label "Very convincing" at bounding box center [327, 182] width 296 height 21
click at [200, 179] on input "Very convincing" at bounding box center [189, 182] width 21 height 21
radio input "true"
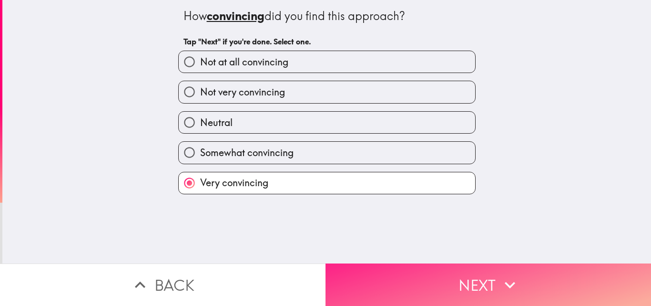
click at [403, 284] on button "Next" at bounding box center [489, 284] width 326 height 42
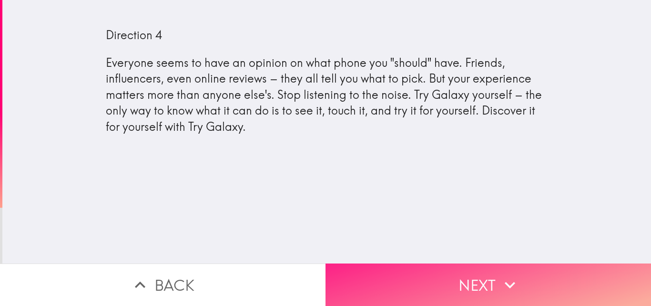
click at [384, 293] on button "Next" at bounding box center [489, 284] width 326 height 42
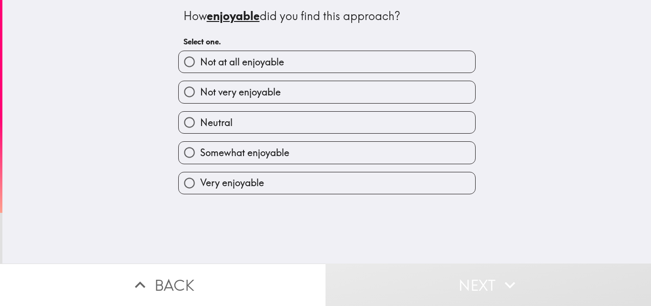
drag, startPoint x: 274, startPoint y: 174, endPoint x: 292, endPoint y: 199, distance: 30.7
click at [273, 181] on label "Very enjoyable" at bounding box center [327, 182] width 296 height 21
click at [200, 181] on input "Very enjoyable" at bounding box center [189, 182] width 21 height 21
radio input "true"
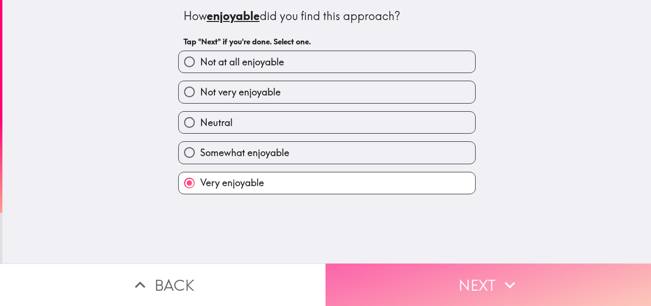
drag, startPoint x: 388, startPoint y: 263, endPoint x: 389, endPoint y: 270, distance: 7.7
click at [389, 268] on button "Next" at bounding box center [489, 284] width 326 height 42
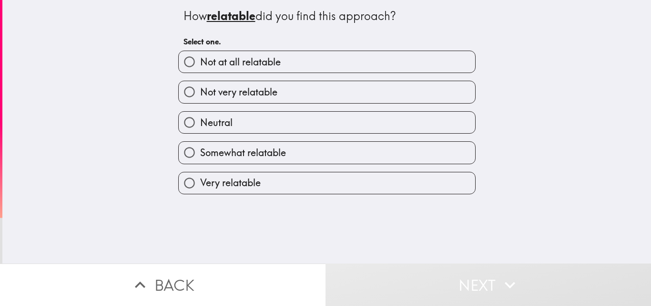
click at [281, 183] on label "Very relatable" at bounding box center [327, 182] width 296 height 21
click at [200, 183] on input "Very relatable" at bounding box center [189, 182] width 21 height 21
radio input "true"
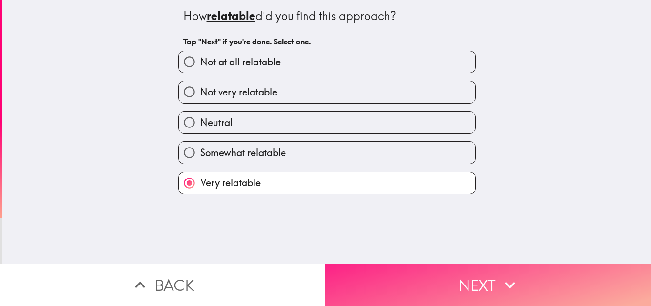
click at [382, 279] on button "Next" at bounding box center [489, 284] width 326 height 42
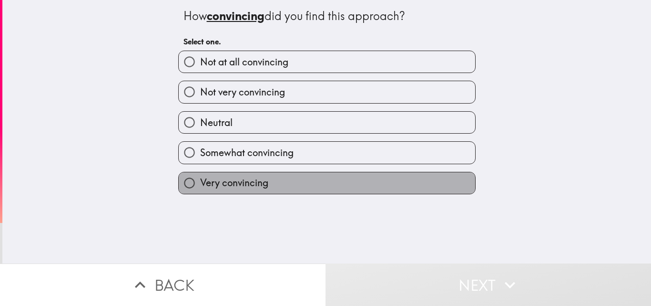
drag, startPoint x: 253, startPoint y: 189, endPoint x: 354, endPoint y: 222, distance: 106.3
click at [255, 192] on label "Very convincing" at bounding box center [327, 182] width 296 height 21
click at [200, 192] on input "Very convincing" at bounding box center [189, 182] width 21 height 21
radio input "true"
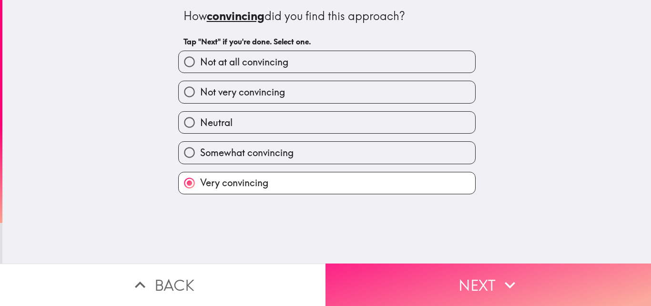
click at [382, 265] on button "Next" at bounding box center [489, 284] width 326 height 42
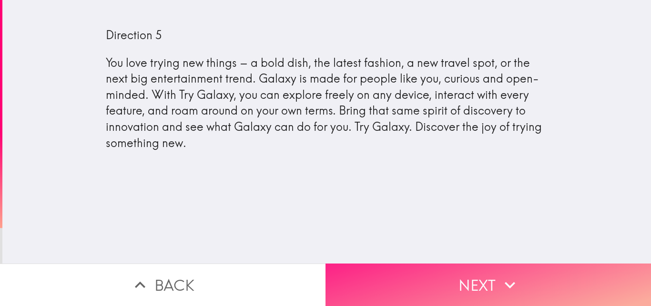
click at [422, 263] on button "Next" at bounding box center [489, 284] width 326 height 42
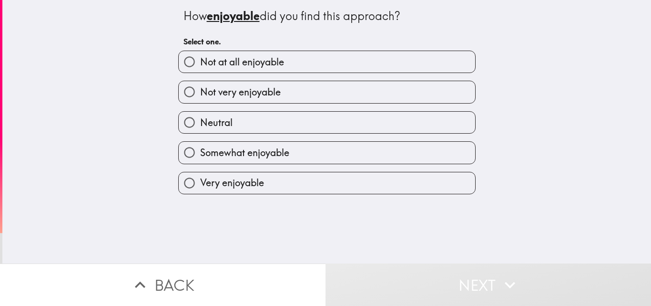
drag, startPoint x: 232, startPoint y: 178, endPoint x: 244, endPoint y: 192, distance: 18.6
click at [242, 187] on span "Very enjoyable" at bounding box center [232, 182] width 64 height 13
click at [200, 187] on input "Very enjoyable" at bounding box center [189, 182] width 21 height 21
radio input "true"
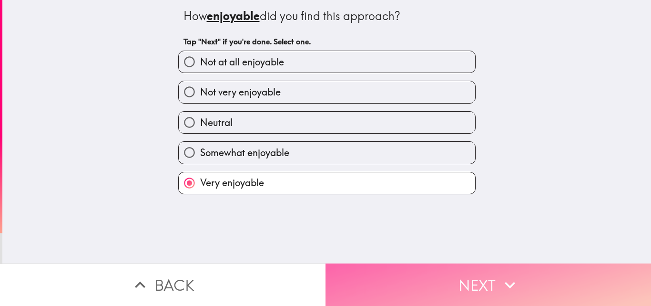
click at [416, 290] on button "Next" at bounding box center [489, 284] width 326 height 42
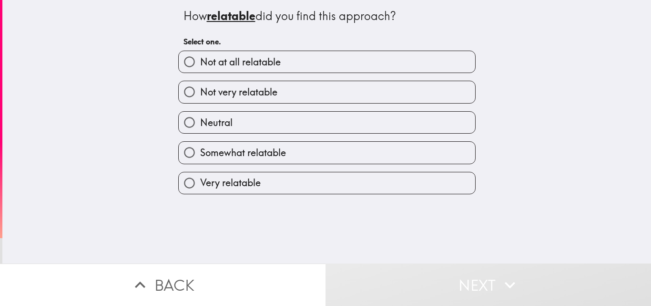
click at [325, 194] on label "Very relatable" at bounding box center [327, 182] width 296 height 21
click at [200, 194] on input "Very relatable" at bounding box center [189, 182] width 21 height 21
radio input "true"
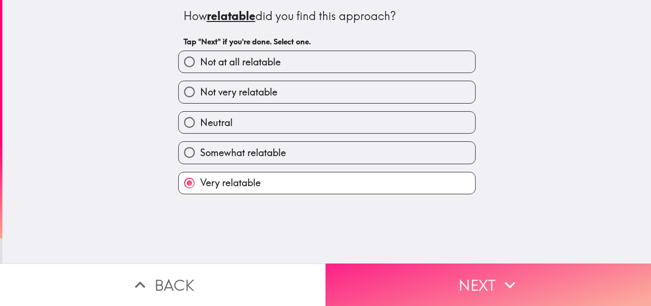
click at [387, 270] on button "Next" at bounding box center [489, 284] width 326 height 42
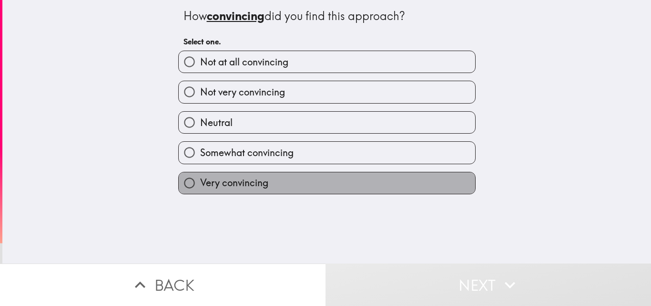
drag, startPoint x: 283, startPoint y: 187, endPoint x: 311, endPoint y: 208, distance: 35.5
click at [282, 187] on label "Very convincing" at bounding box center [327, 182] width 296 height 21
click at [200, 187] on input "Very convincing" at bounding box center [189, 182] width 21 height 21
radio input "true"
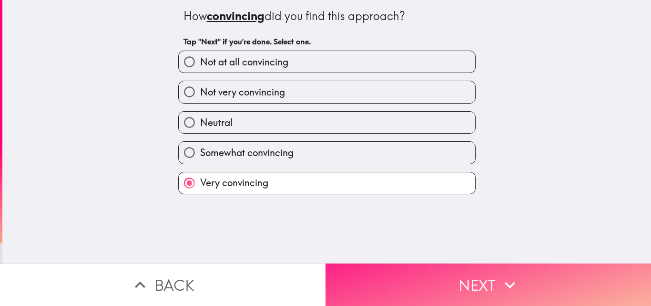
drag, startPoint x: 379, startPoint y: 272, endPoint x: 372, endPoint y: 265, distance: 10.5
click at [379, 271] on button "Next" at bounding box center [489, 284] width 326 height 42
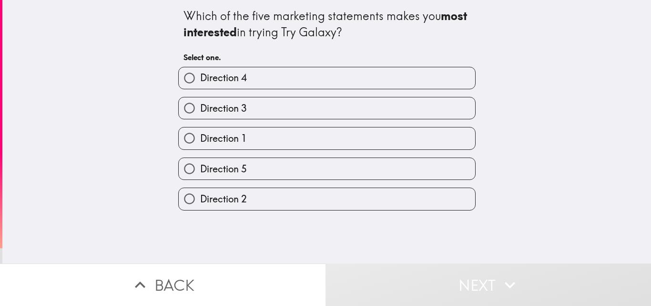
click at [243, 72] on label "Direction 4" at bounding box center [327, 77] width 296 height 21
click at [200, 72] on input "Direction 4" at bounding box center [189, 77] width 21 height 21
radio input "true"
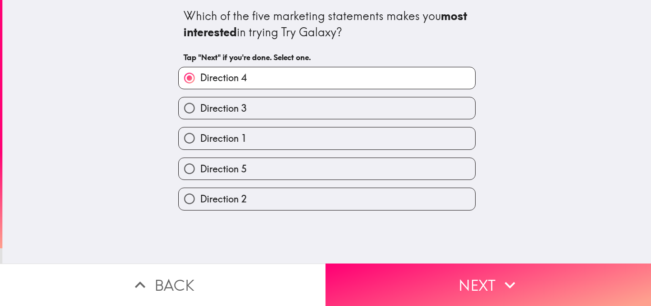
click at [248, 163] on label "Direction 5" at bounding box center [327, 168] width 296 height 21
click at [200, 163] on input "Direction 5" at bounding box center [189, 168] width 21 height 21
radio input "true"
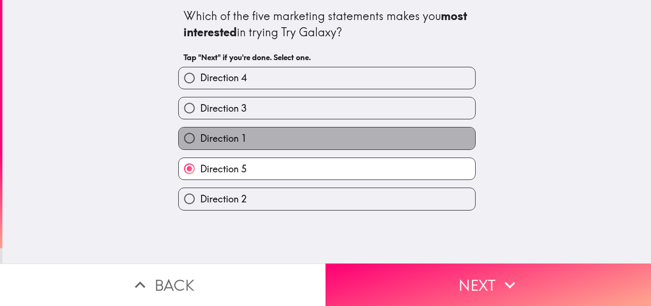
drag, startPoint x: 241, startPoint y: 132, endPoint x: 317, endPoint y: 187, distance: 93.4
click at [241, 133] on label "Direction 1" at bounding box center [327, 137] width 296 height 21
click at [200, 133] on input "Direction 1" at bounding box center [189, 137] width 21 height 21
radio input "true"
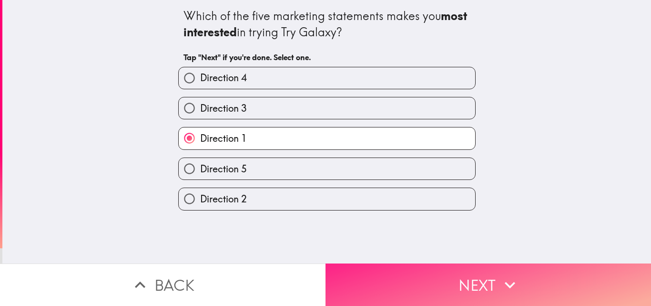
click at [372, 264] on button "Next" at bounding box center [489, 284] width 326 height 42
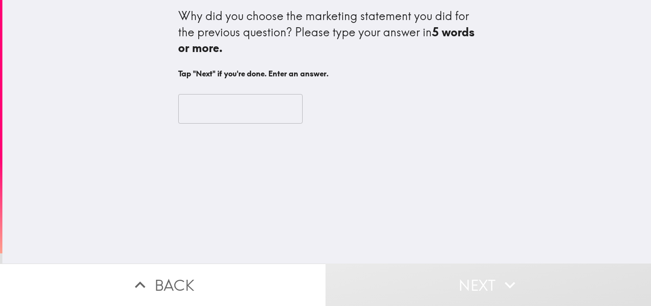
drag, startPoint x: 236, startPoint y: 89, endPoint x: 237, endPoint y: 97, distance: 8.2
click at [236, 89] on div "​" at bounding box center [326, 108] width 297 height 52
click at [237, 104] on input "text" at bounding box center [240, 109] width 124 height 30
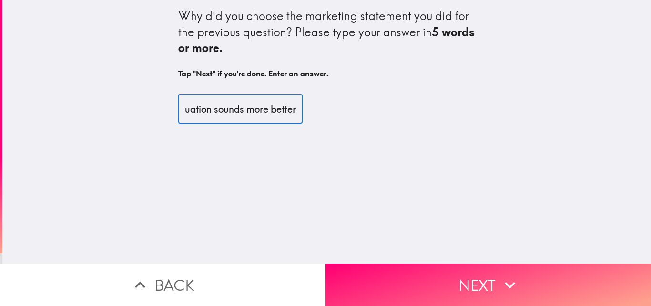
scroll to position [0, 802]
type input "Because while people tend to wait for uber everyday of their lives, they fiddle…"
click at [362, 252] on div "Why did you choose the marketing statement you did for the previous question? P…" at bounding box center [326, 131] width 649 height 263
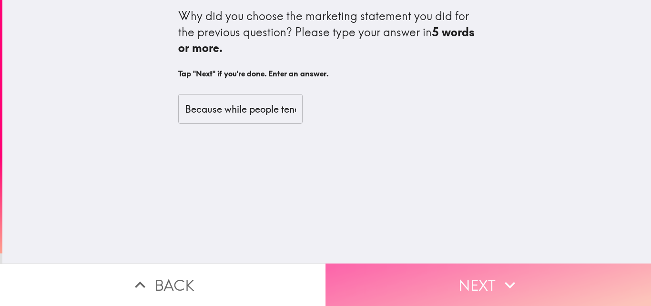
drag, startPoint x: 400, startPoint y: 263, endPoint x: 396, endPoint y: 273, distance: 10.5
click at [398, 266] on button "Next" at bounding box center [489, 284] width 326 height 42
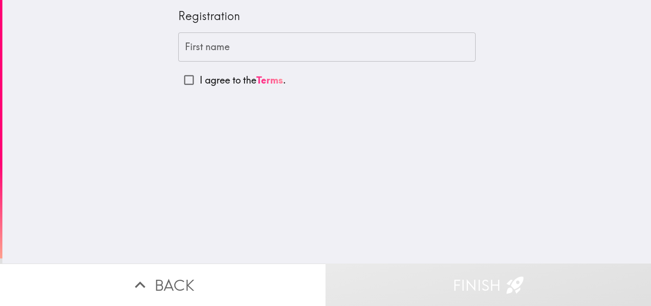
click at [242, 39] on input "First name" at bounding box center [326, 47] width 297 height 30
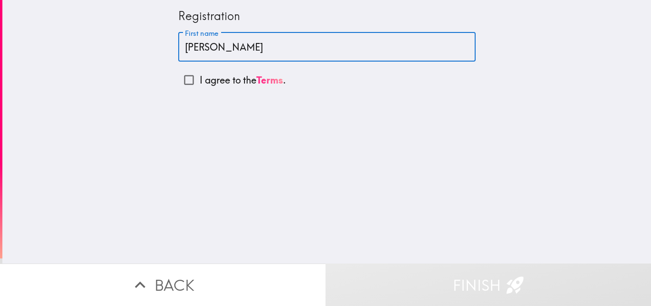
type input "[PERSON_NAME]"
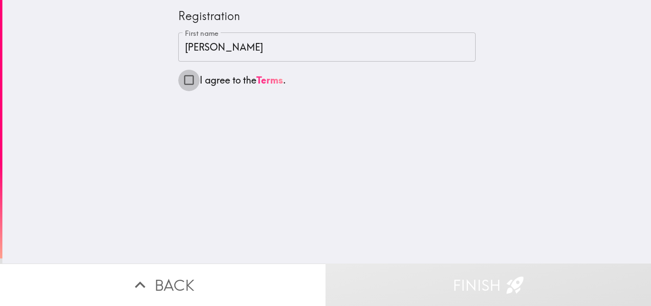
click at [178, 80] on input "I agree to the Terms ." at bounding box center [188, 79] width 21 height 21
checkbox input "true"
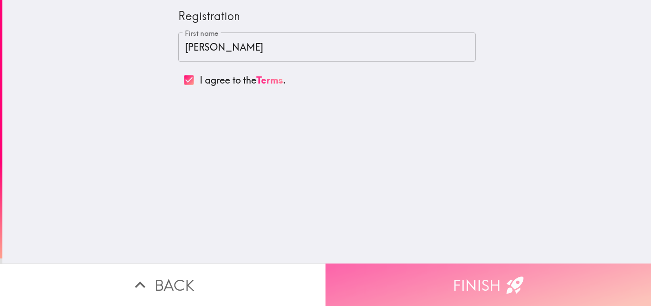
click at [367, 277] on button "Finish" at bounding box center [489, 284] width 326 height 42
